Goal: Obtain resource: Obtain resource

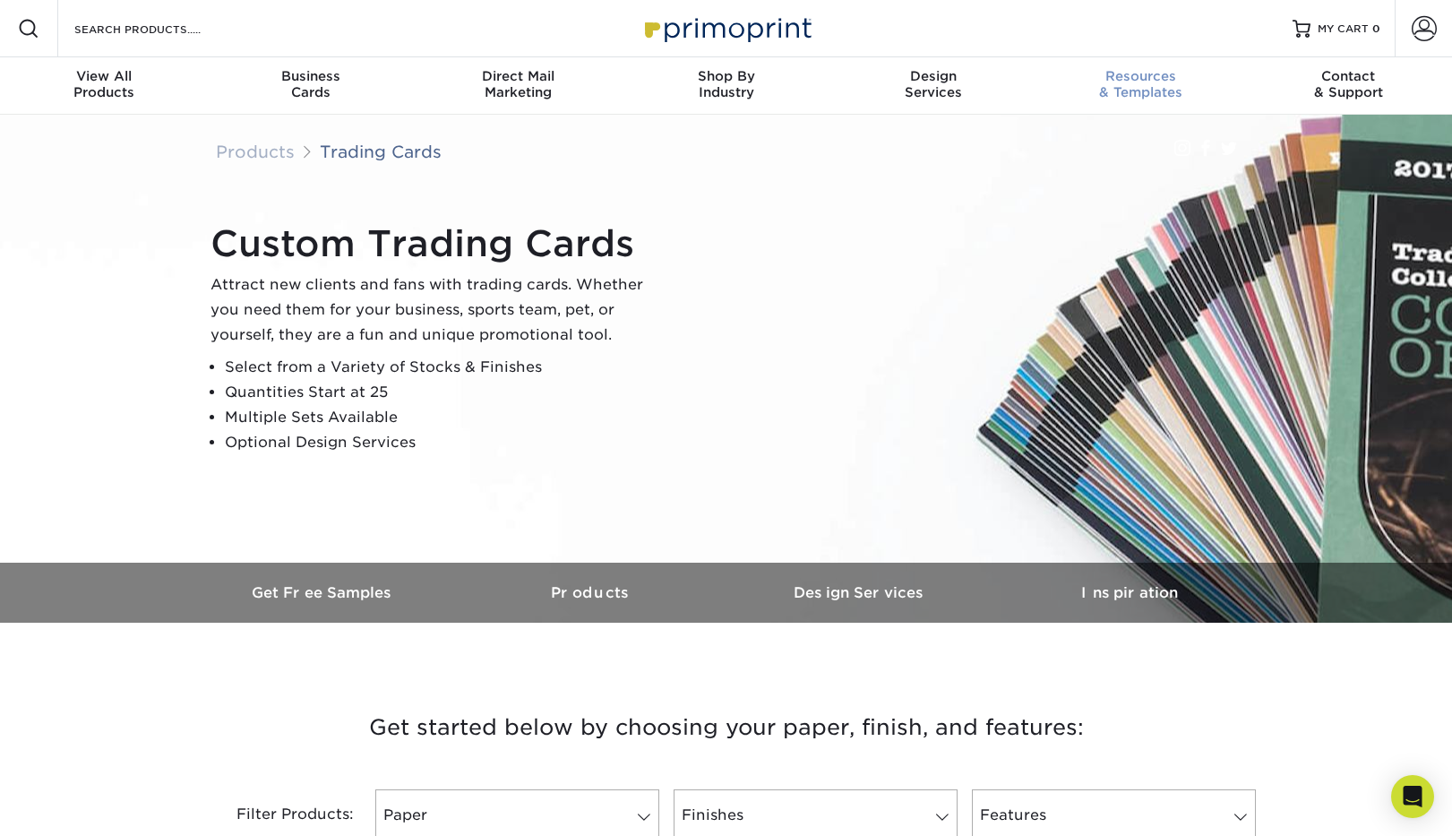
click at [1127, 75] on span "Resources" at bounding box center [1141, 76] width 208 height 16
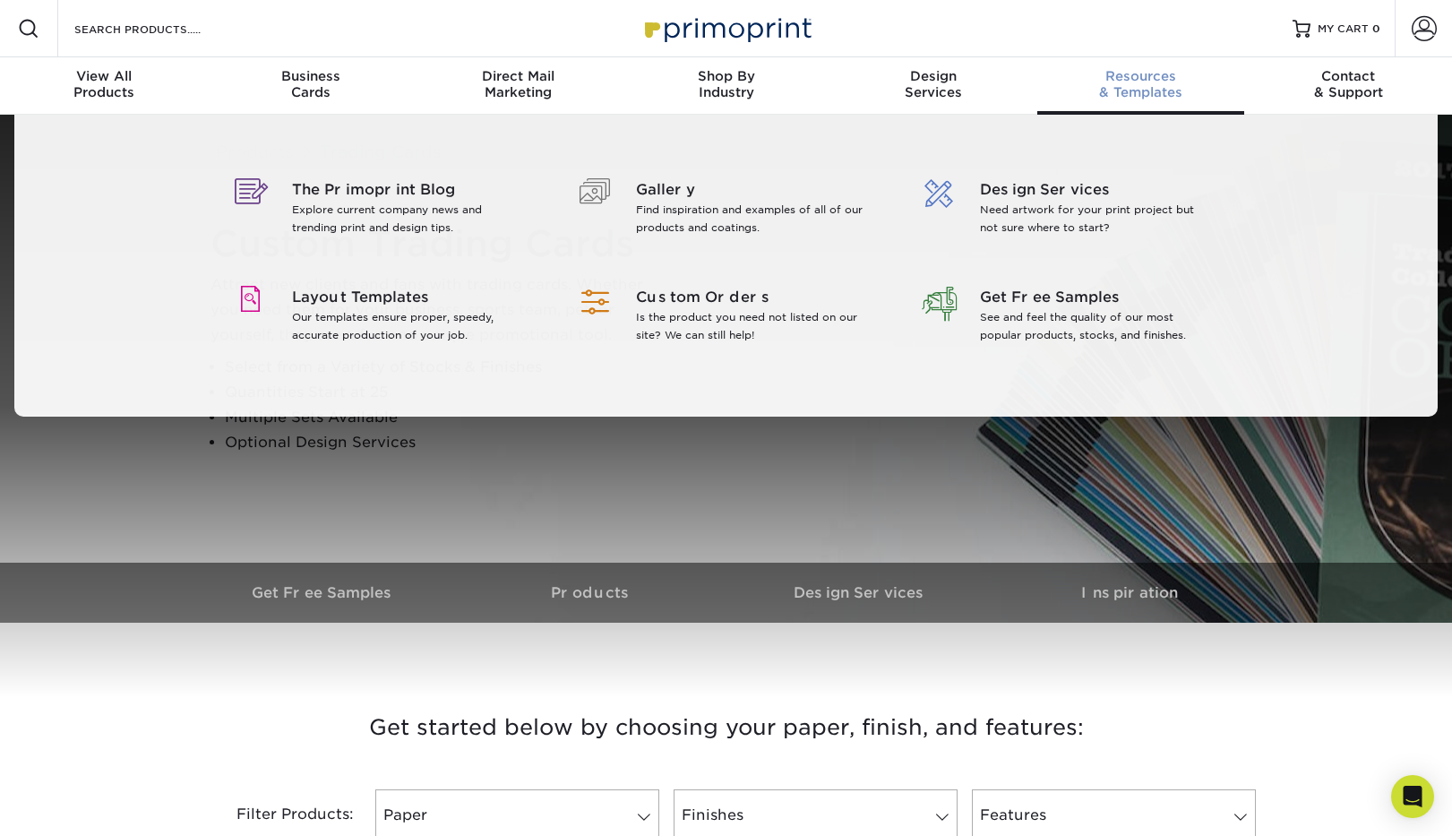
click at [1124, 97] on div "Resources & Templates" at bounding box center [1141, 84] width 208 height 32
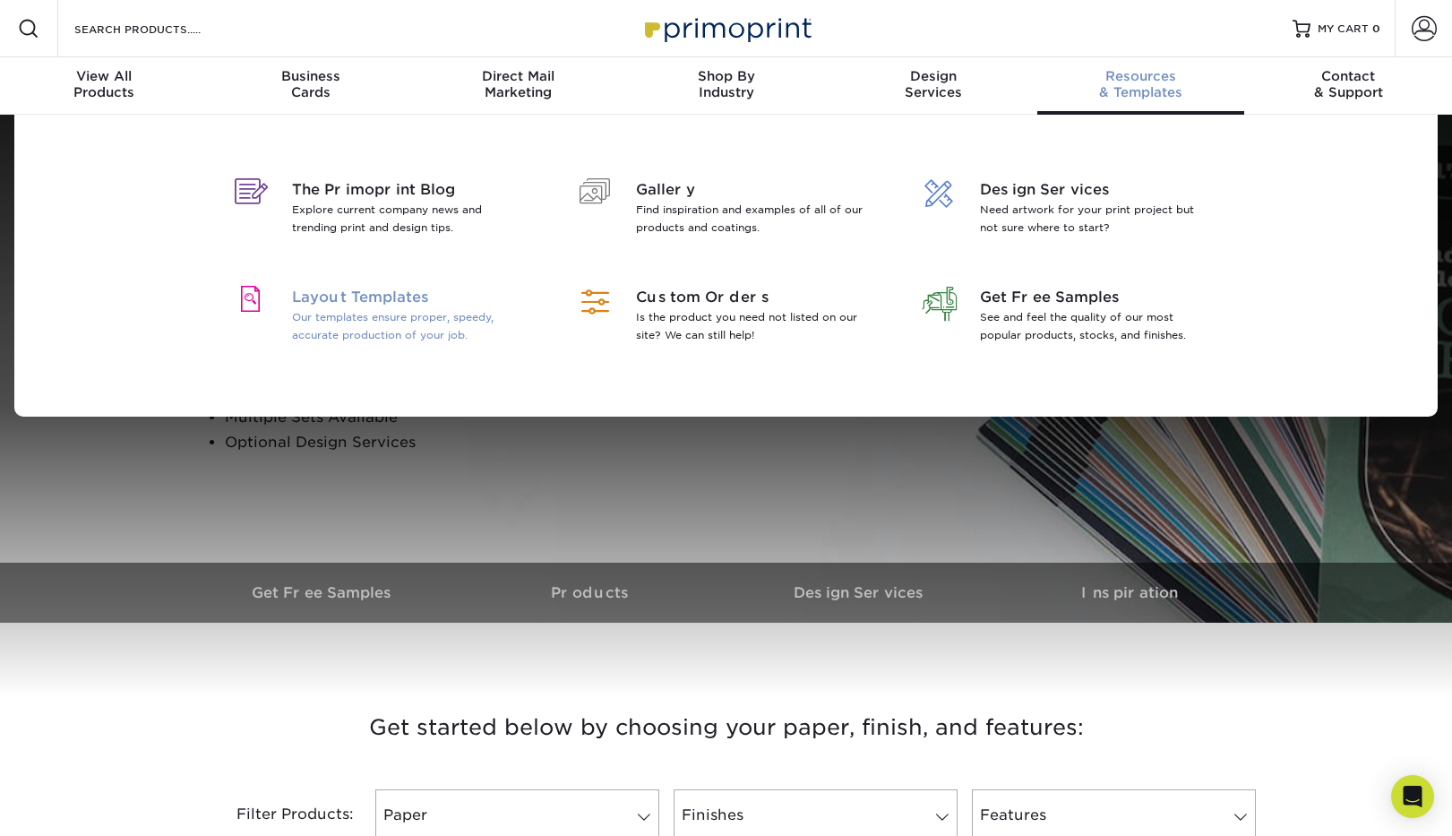
click at [412, 321] on p "Our templates ensure proper, speedy, accurate production of your job." at bounding box center [408, 326] width 232 height 36
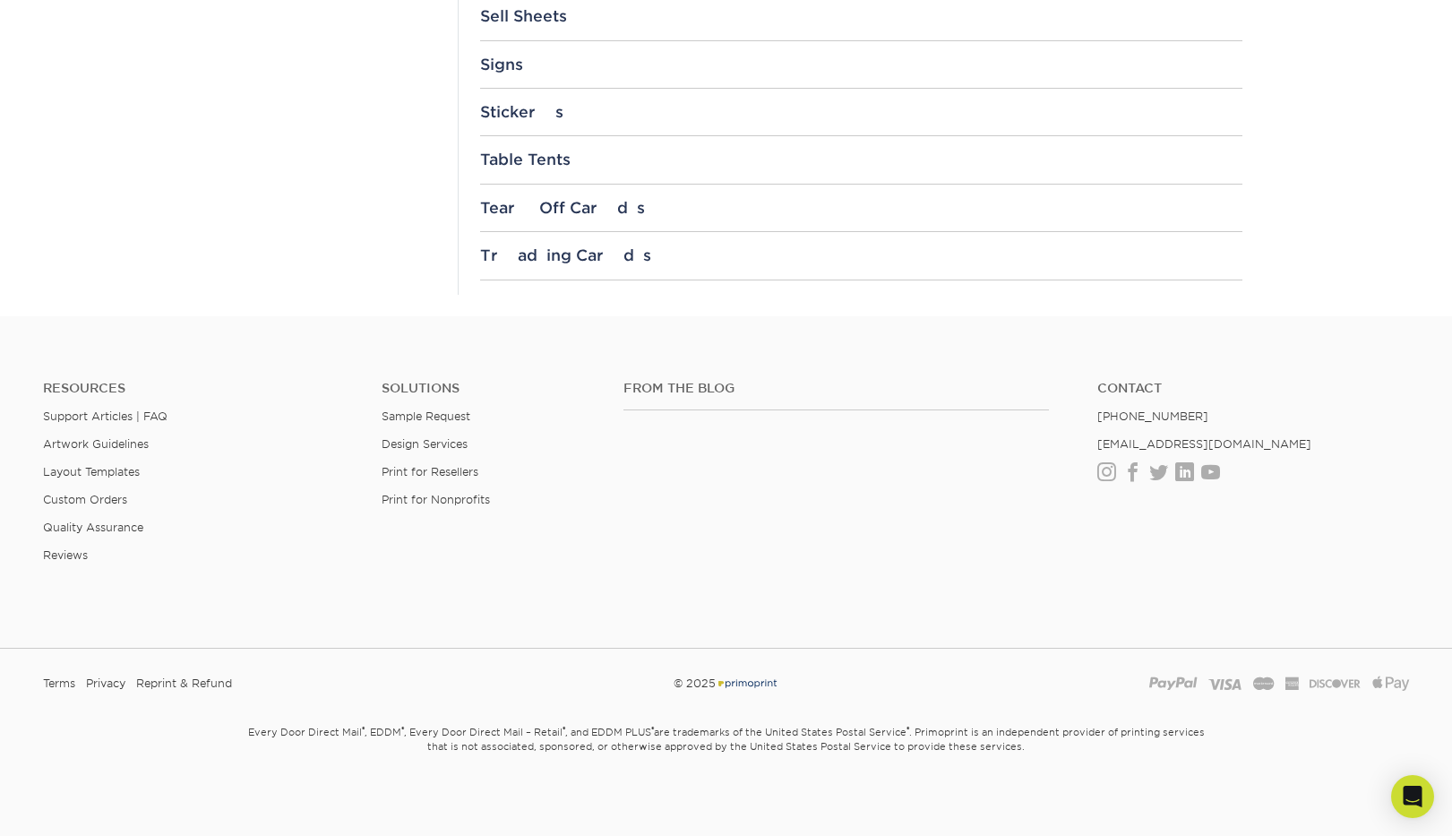
scroll to position [2156, 0]
click at [719, 266] on div "Trading Cards 3.5" x 2.5"" at bounding box center [861, 258] width 762 height 33
click at [674, 253] on div "Trading Cards" at bounding box center [861, 251] width 762 height 18
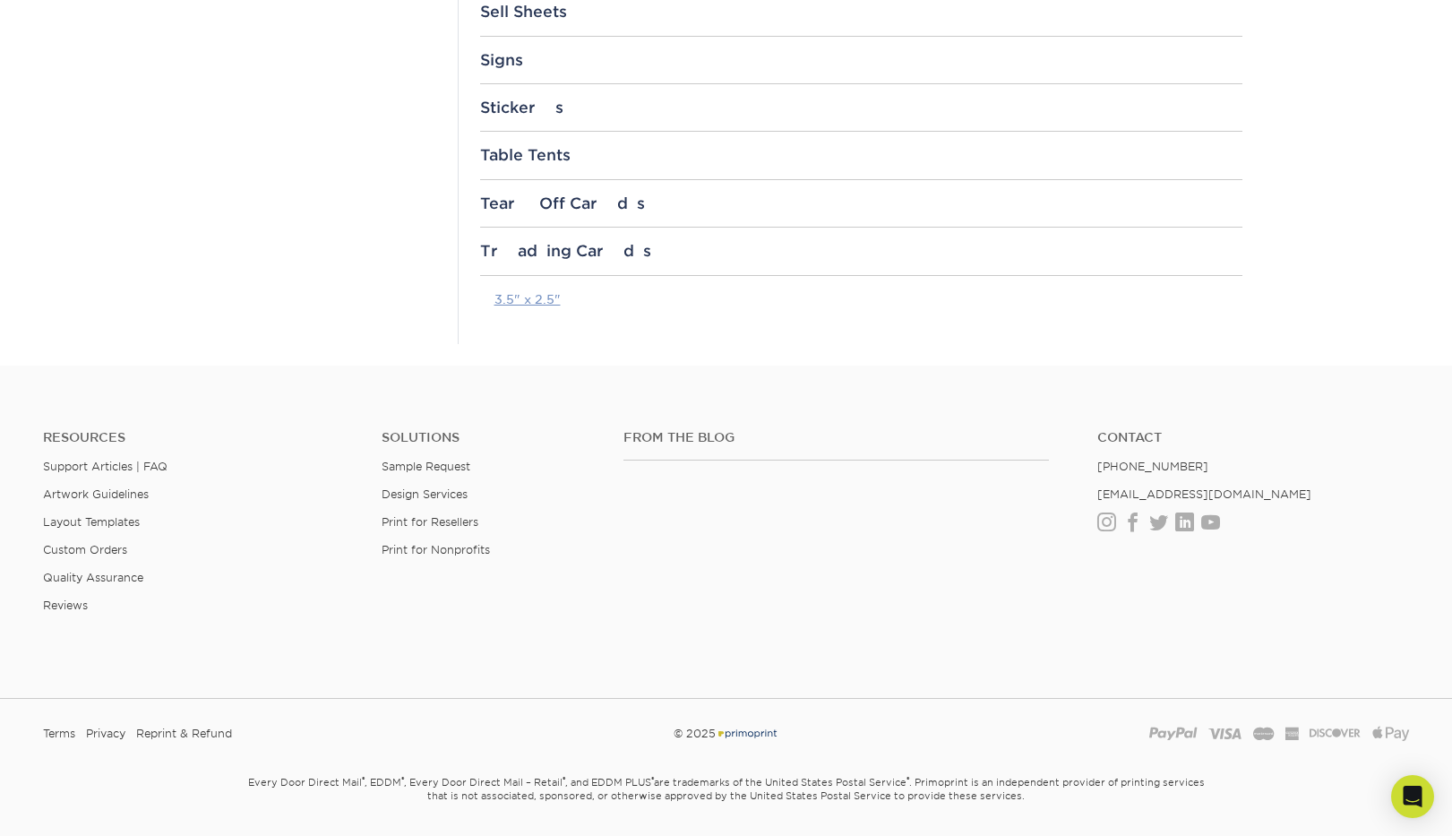
click at [527, 297] on link "3.5" x 2.5"" at bounding box center [527, 299] width 66 height 14
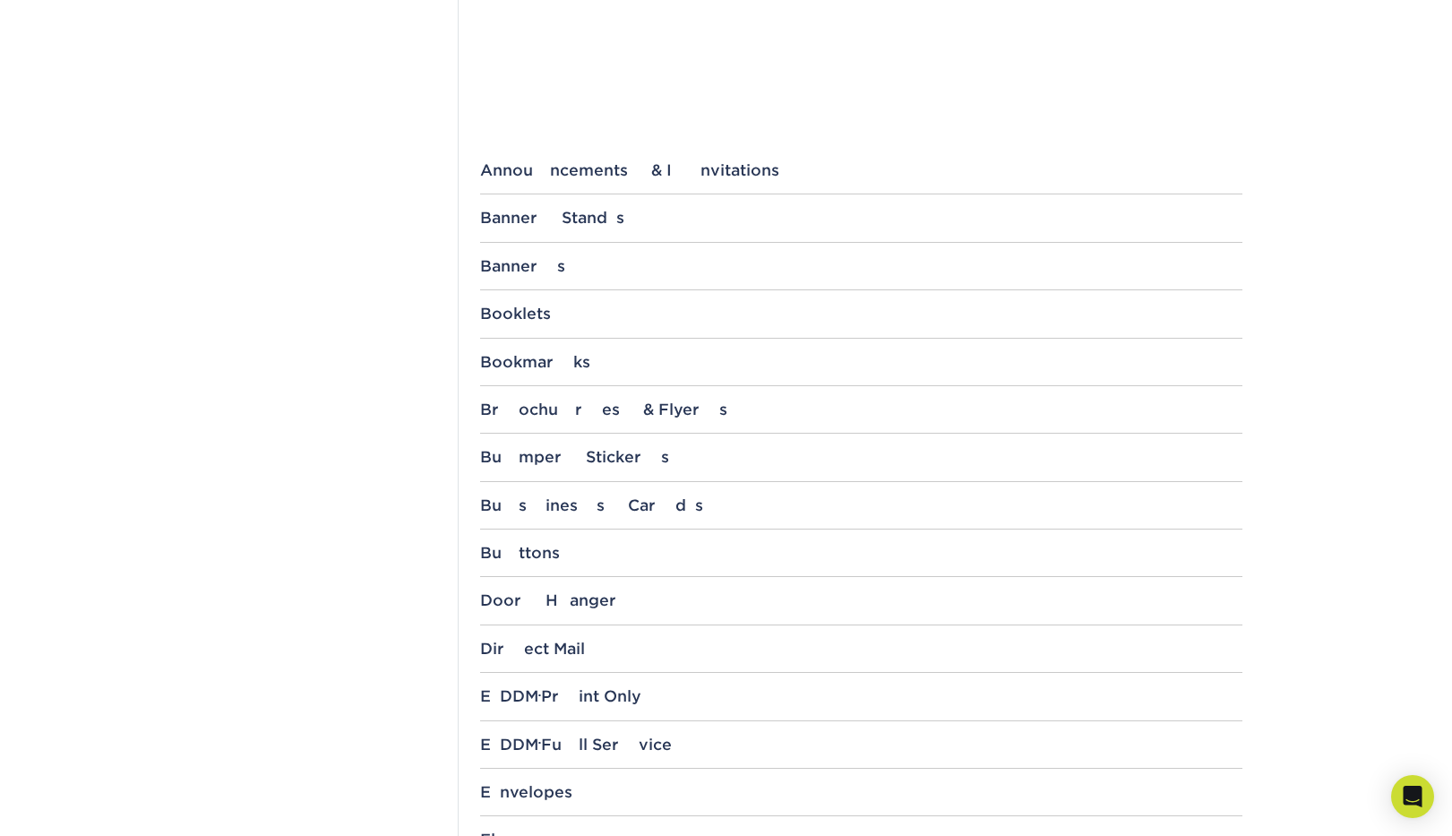
scroll to position [0, 0]
